Goal: Check status: Check status

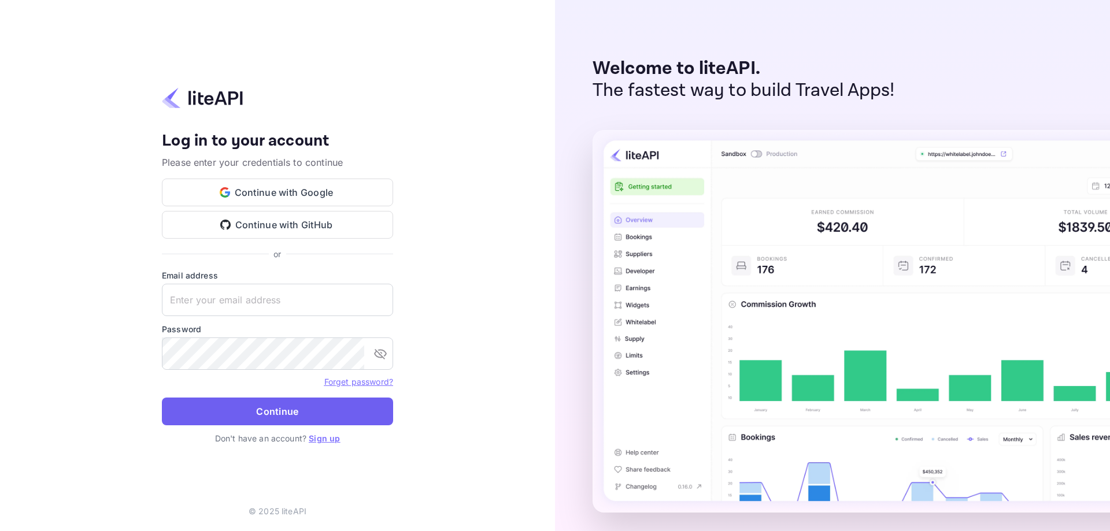
type input "nuiteedirectcug@hotelogical.com"
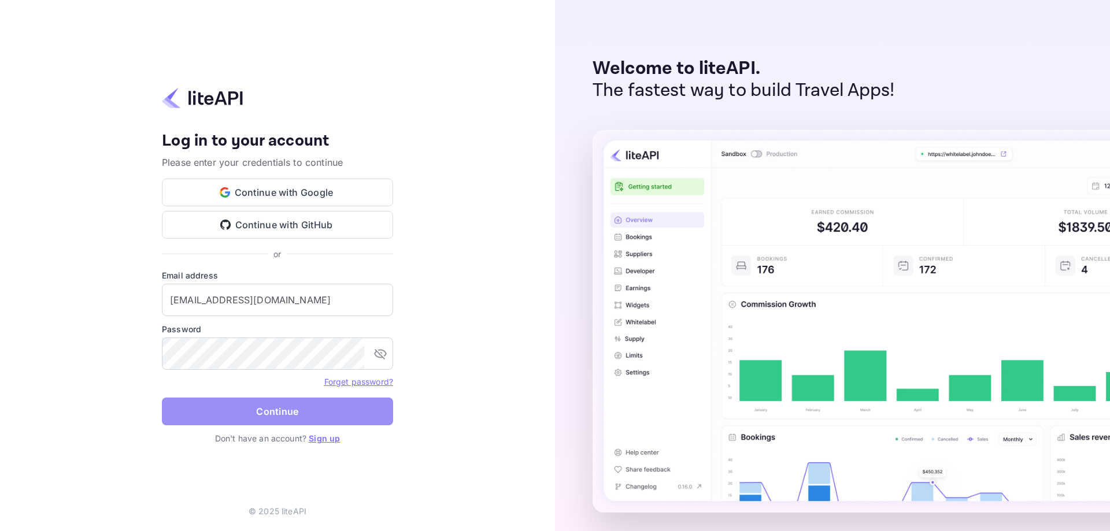
click at [249, 414] on button "Continue" at bounding box center [277, 412] width 231 height 28
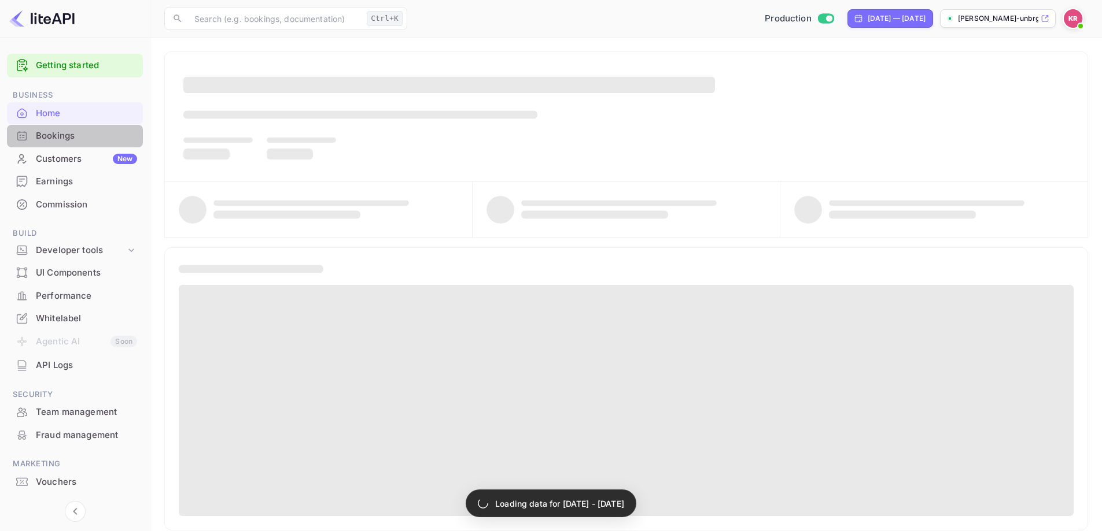
click at [82, 138] on div "Bookings" at bounding box center [86, 136] width 101 height 13
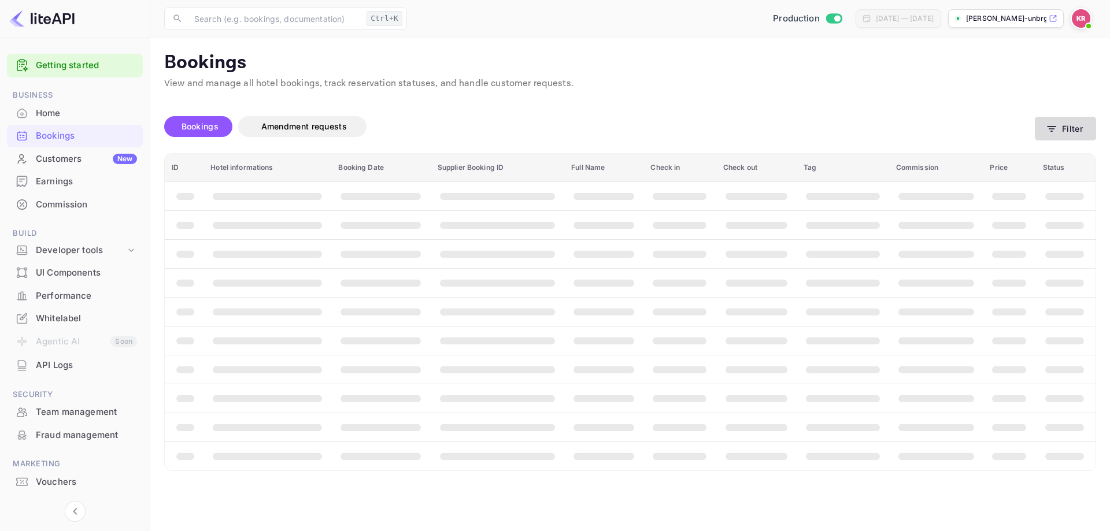
click at [1064, 130] on button "Filter" at bounding box center [1065, 129] width 61 height 24
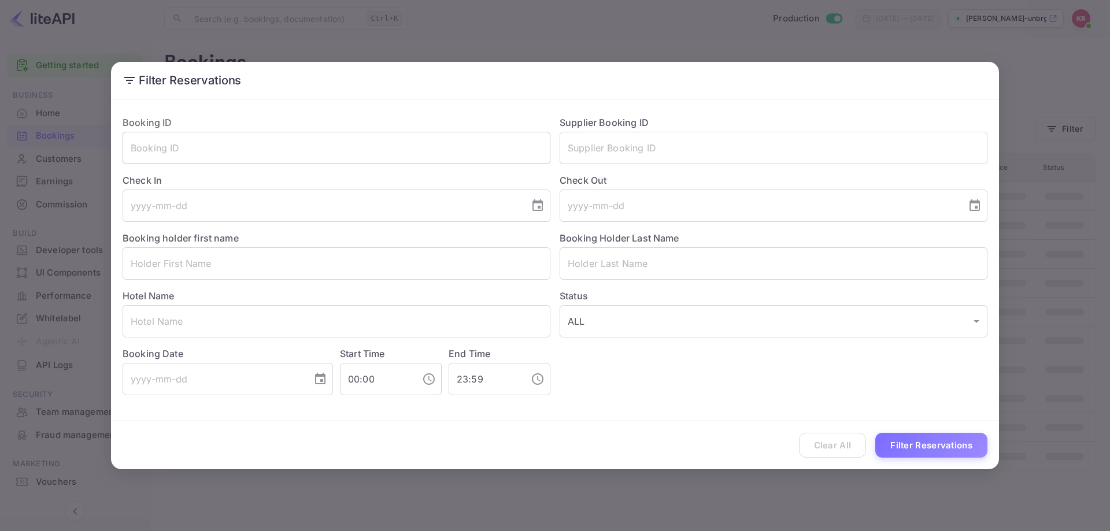
click at [317, 149] on input "text" at bounding box center [337, 148] width 428 height 32
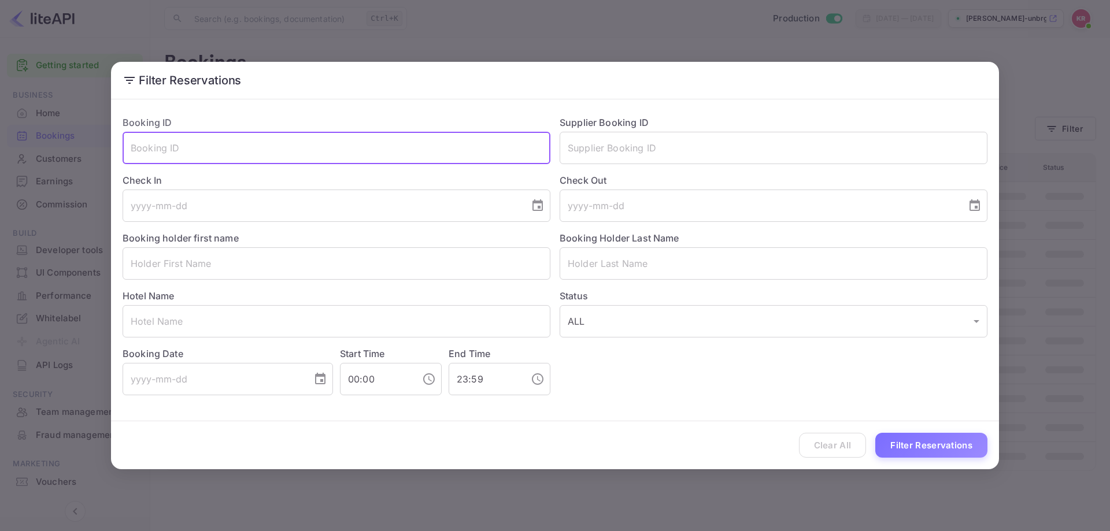
paste input "_7IVZRuXE"
type input "_7IVZRuXE"
click at [882, 449] on button "Filter Reservations" at bounding box center [931, 445] width 112 height 25
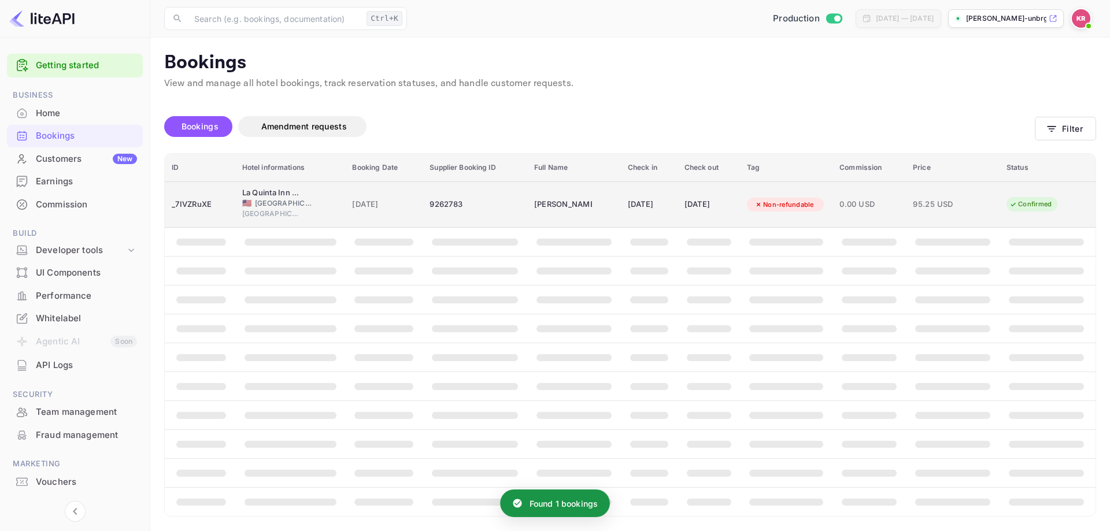
click at [501, 205] on div "9262783" at bounding box center [475, 204] width 91 height 19
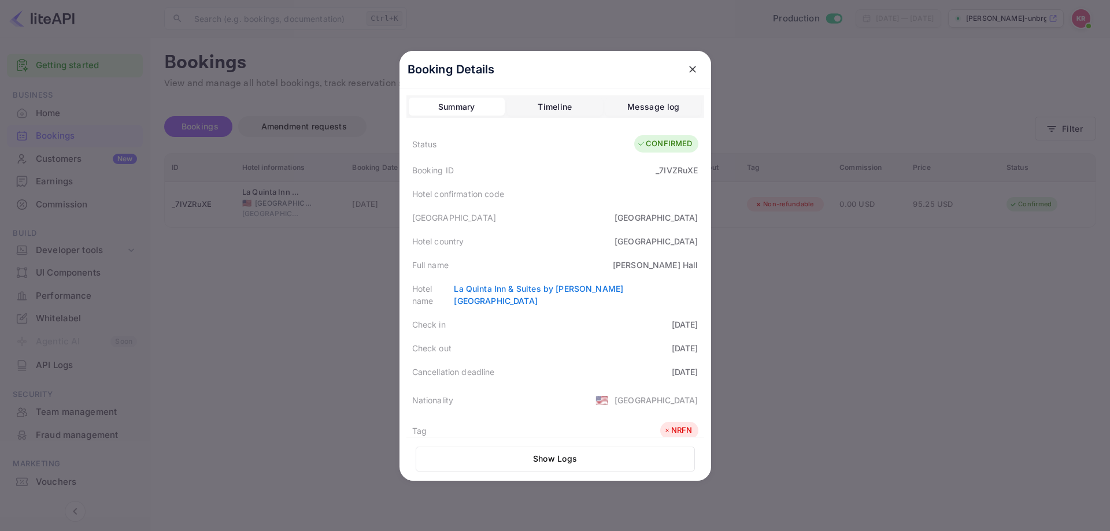
click at [785, 260] on div at bounding box center [555, 265] width 1110 height 531
